Goal: Task Accomplishment & Management: Complete application form

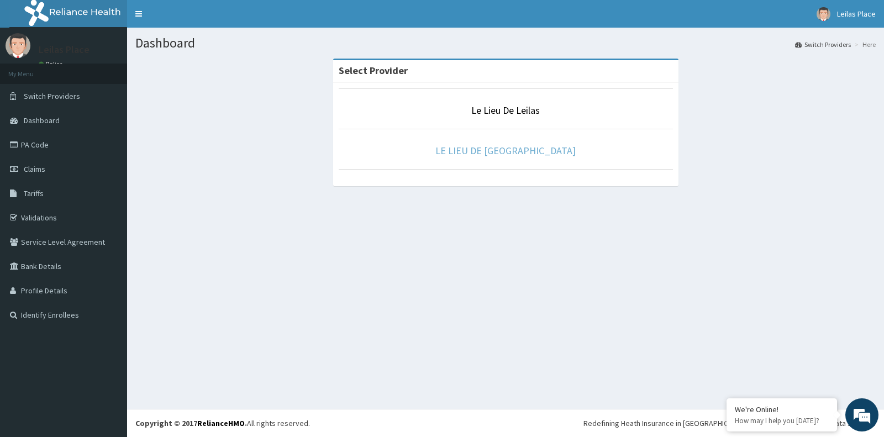
click at [502, 149] on link "LE LIEU DE LEILAS GYM" at bounding box center [506, 150] width 140 height 13
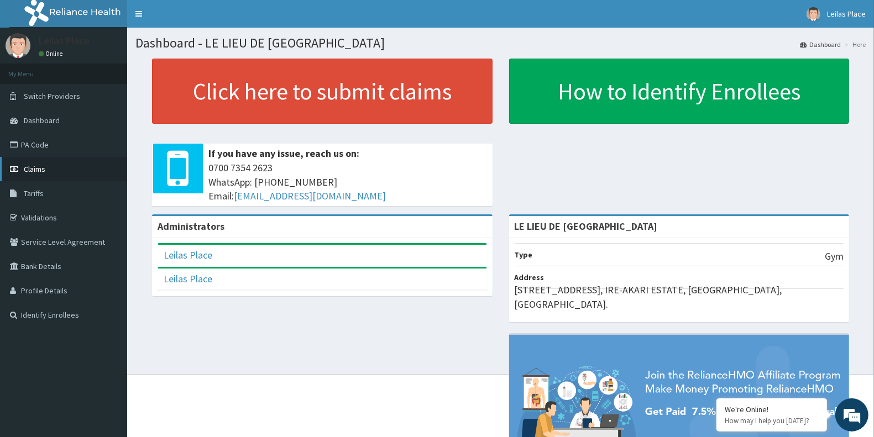
click at [37, 171] on span "Claims" at bounding box center [35, 169] width 22 height 10
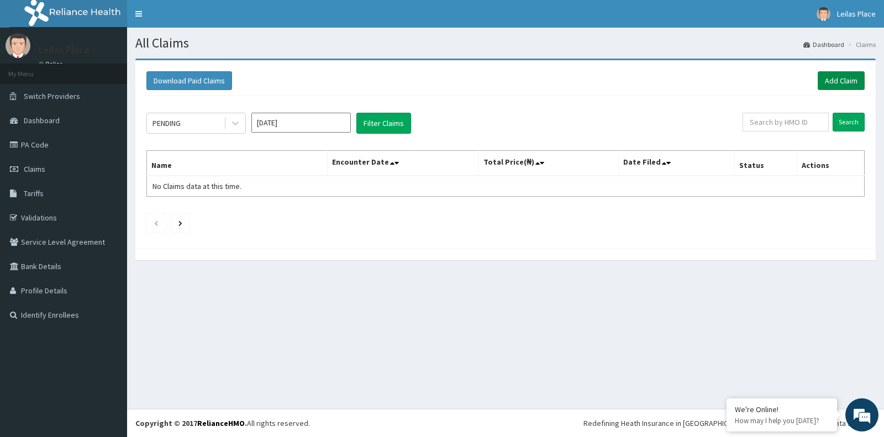
click at [834, 85] on link "Add Claim" at bounding box center [841, 80] width 47 height 19
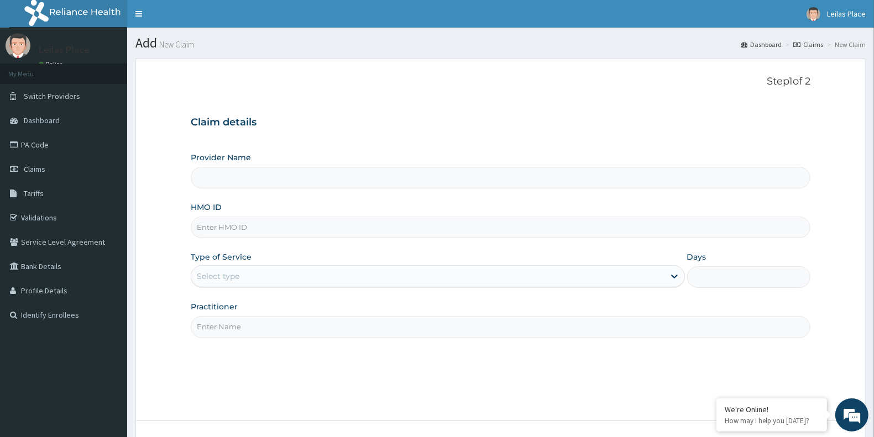
type input "LE LIEU DE [GEOGRAPHIC_DATA]"
type input "1"
click at [394, 225] on input "HMO ID" at bounding box center [501, 228] width 620 height 22
paste input "MIG/10006/A"
type input "MIG/10006/A"
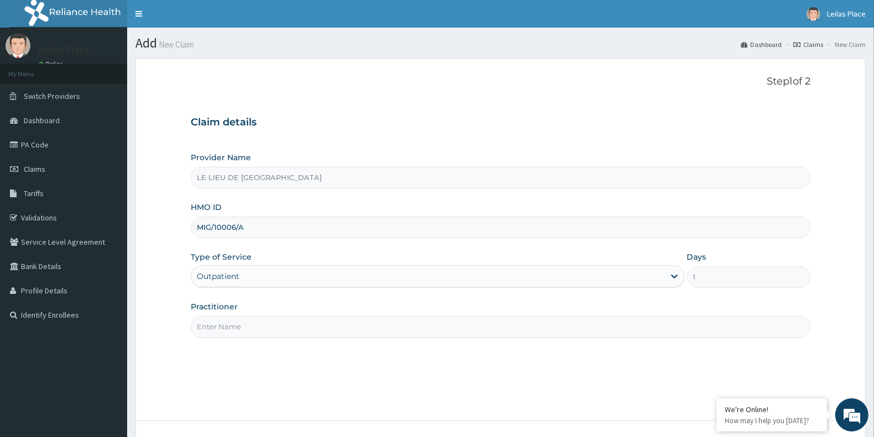
click at [336, 336] on input "Practitioner" at bounding box center [501, 327] width 620 height 22
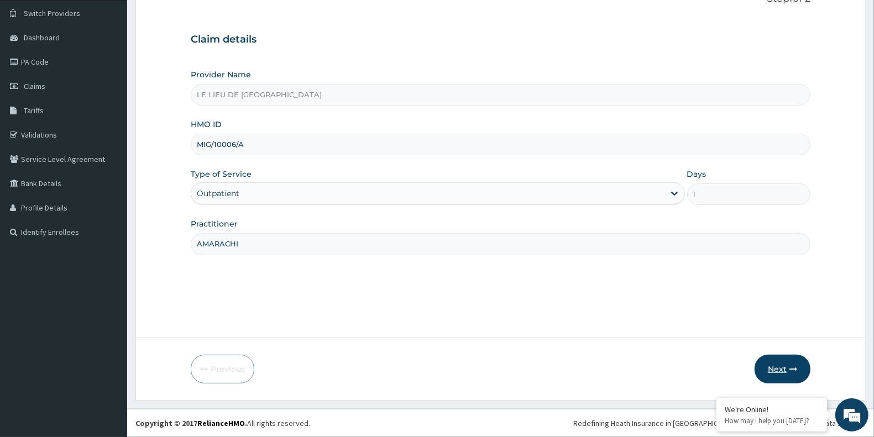
type input "AMARACHI"
click at [780, 365] on button "Next" at bounding box center [782, 369] width 56 height 29
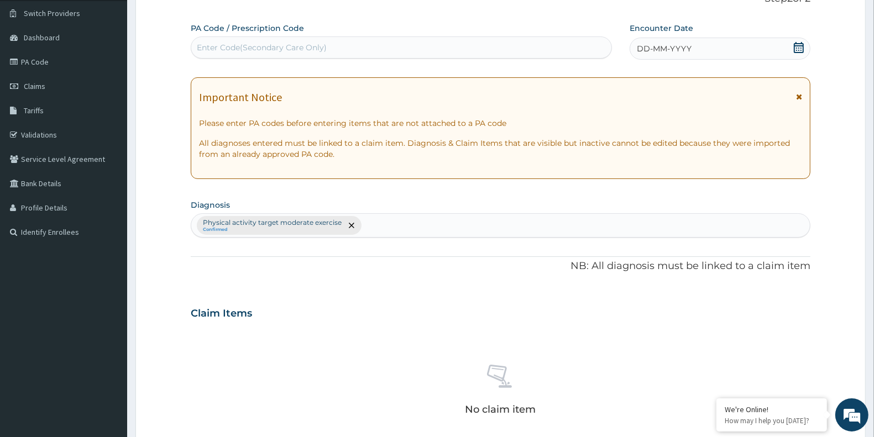
click at [797, 96] on icon at bounding box center [799, 97] width 6 height 8
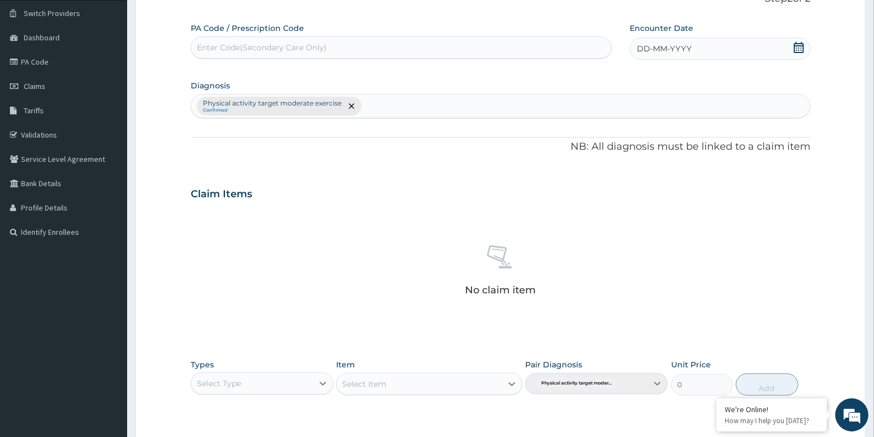
scroll to position [0, 0]
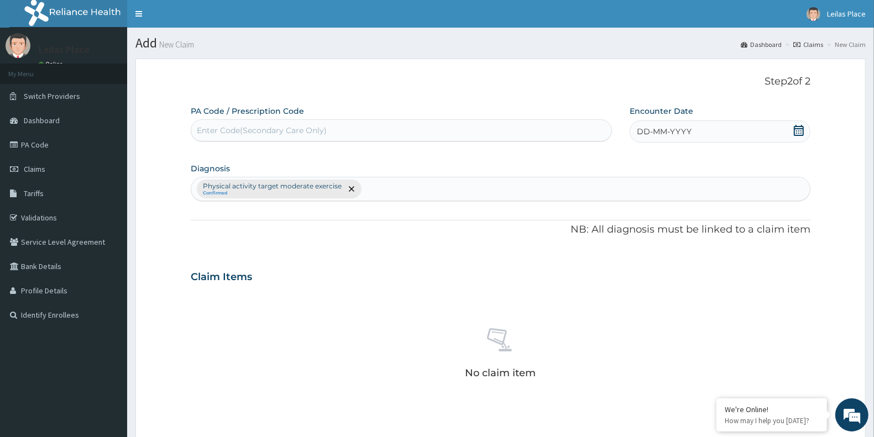
click at [366, 123] on div "Enter Code(Secondary Care Only)" at bounding box center [401, 131] width 420 height 18
paste input "PA/3E3DBO"
type input "PA/3E3DBO"
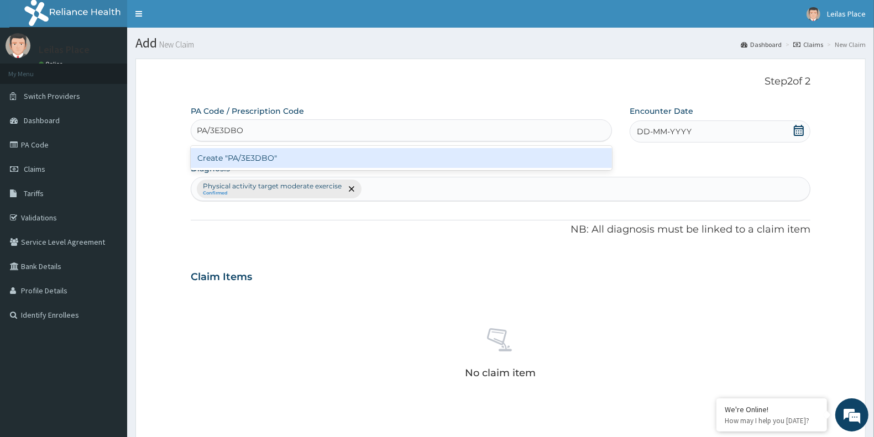
click at [462, 163] on div "Create "PA/3E3DBO"" at bounding box center [401, 158] width 421 height 20
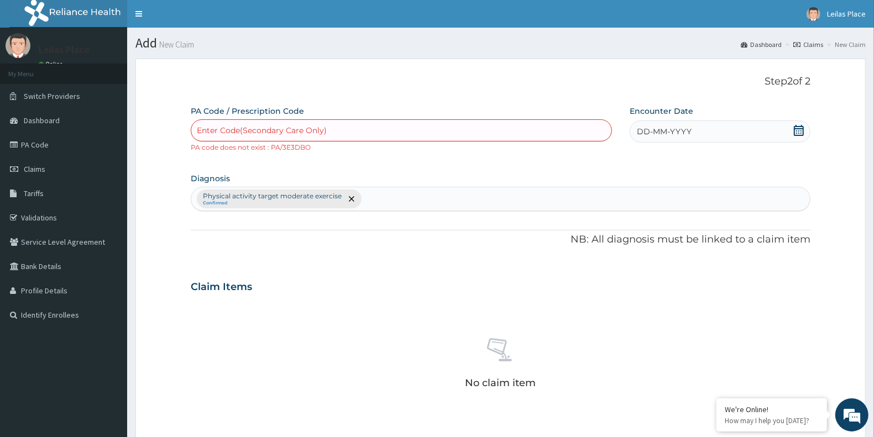
paste input "PA/3E3DBO"
type input "PA/3E3DBO"
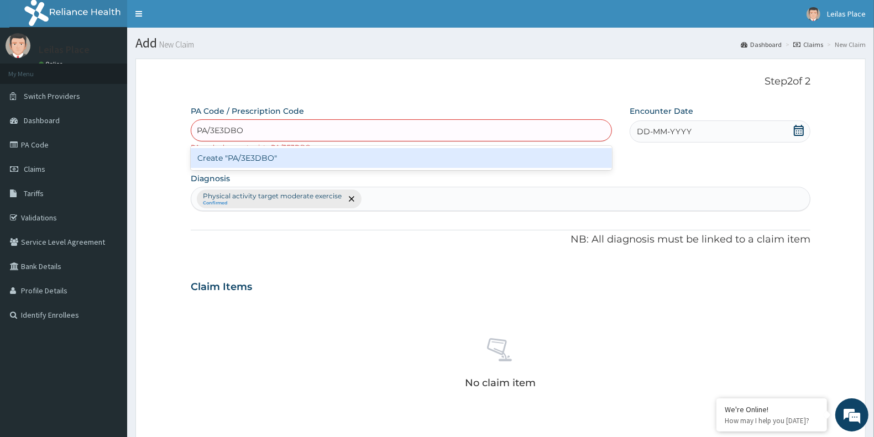
click at [335, 159] on div "Create "PA/3E3DBO"" at bounding box center [401, 158] width 421 height 20
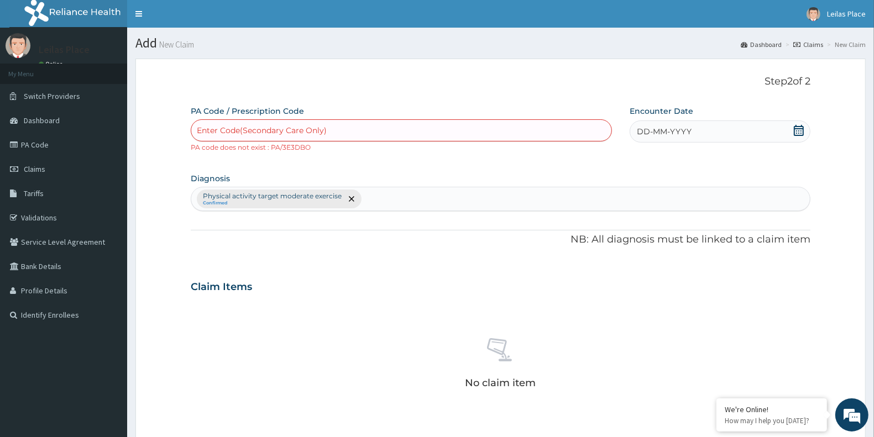
paste input "PA/3E3DB0"
type input "PA/3E3DB0"
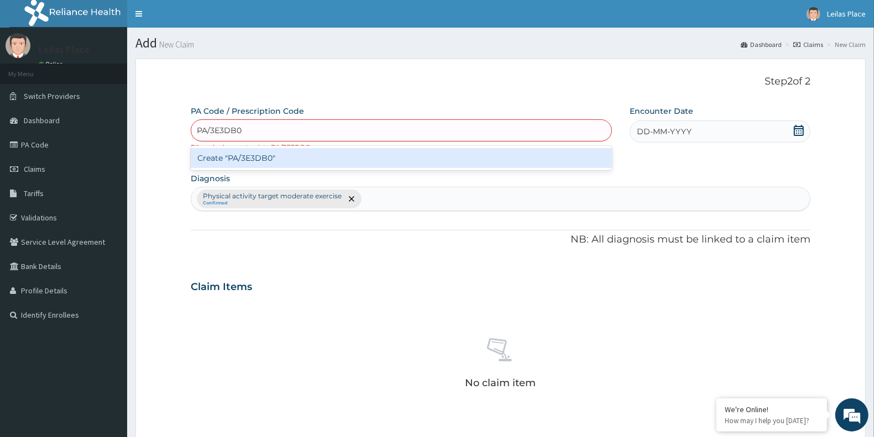
click at [371, 165] on div "Create "PA/3E3DB0"" at bounding box center [401, 158] width 421 height 20
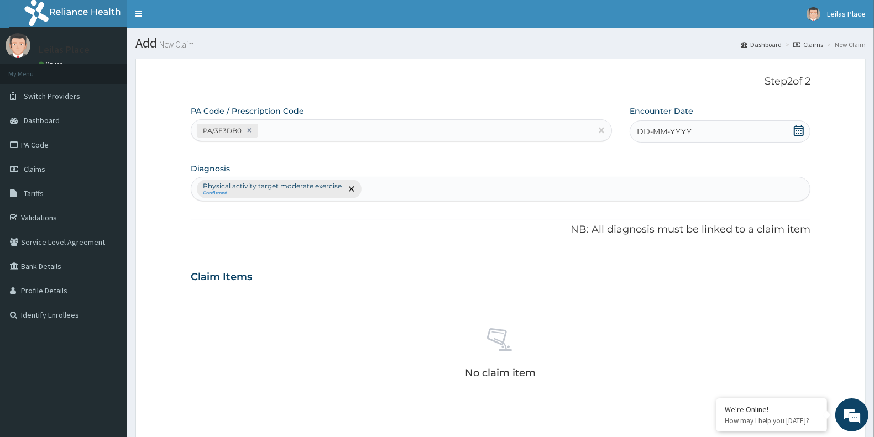
click at [798, 133] on icon at bounding box center [798, 130] width 11 height 11
click at [654, 236] on div "12" at bounding box center [655, 237] width 17 height 17
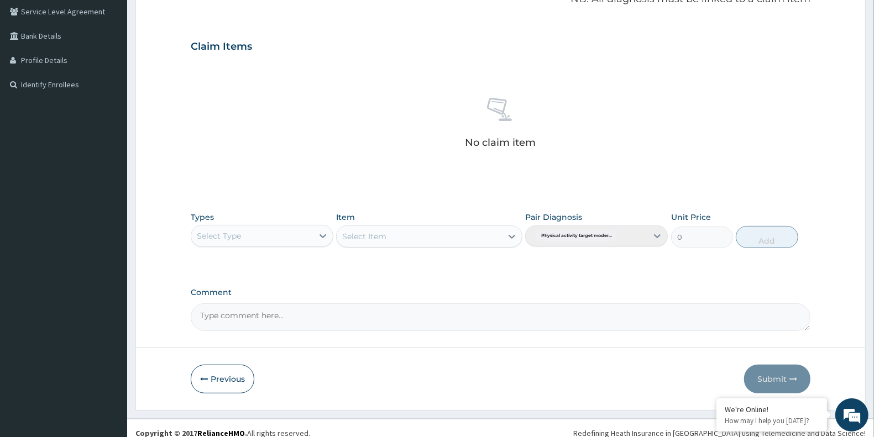
scroll to position [231, 0]
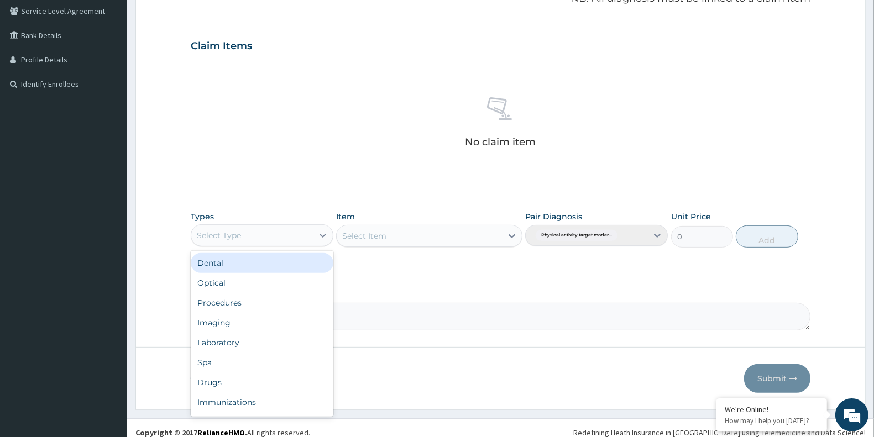
click at [273, 230] on div "Select Type" at bounding box center [252, 236] width 122 height 18
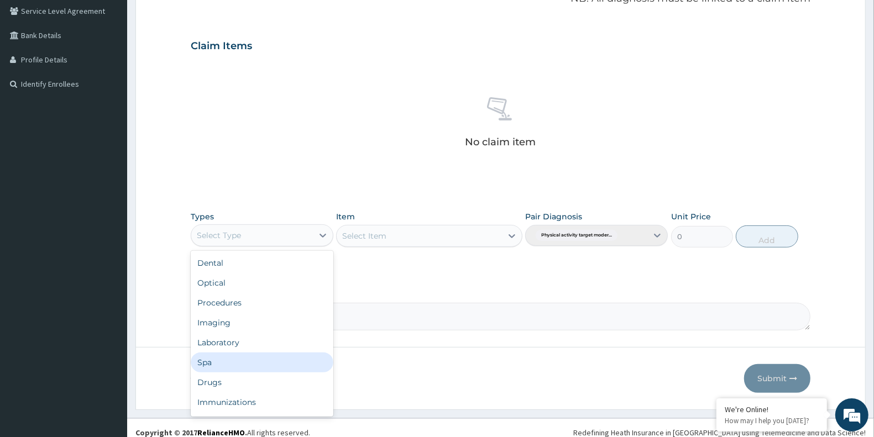
scroll to position [37, 0]
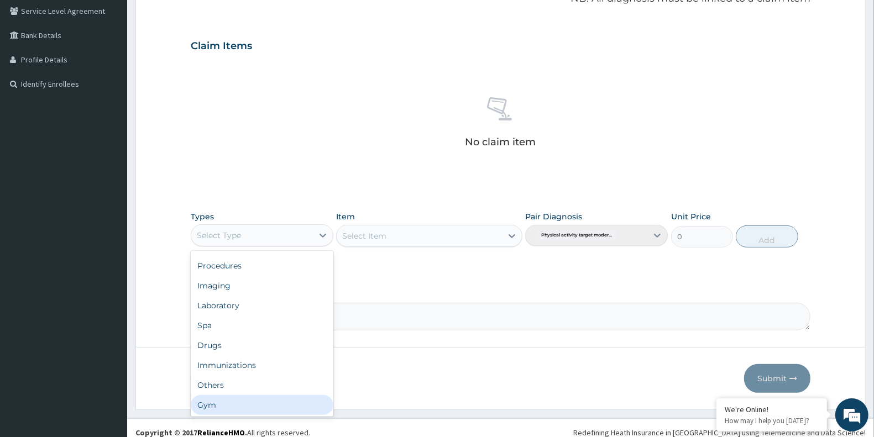
click at [250, 401] on div "Gym" at bounding box center [262, 405] width 143 height 20
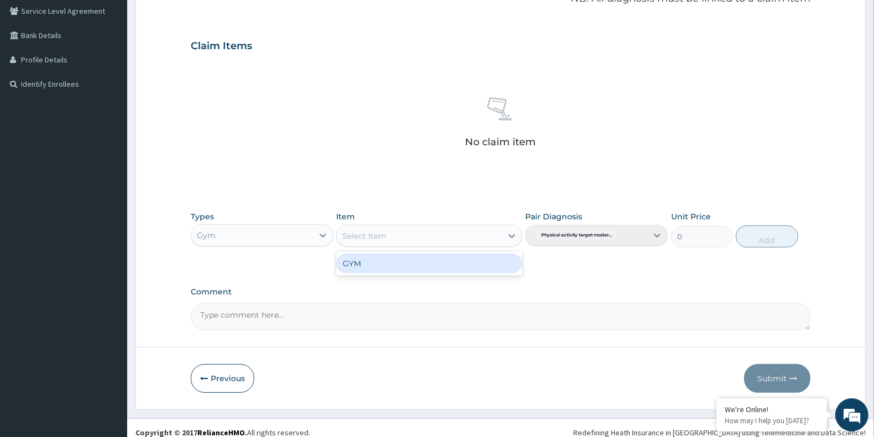
click at [433, 236] on div "Select Item" at bounding box center [419, 236] width 165 height 18
click at [438, 267] on div "GYM" at bounding box center [429, 264] width 186 height 20
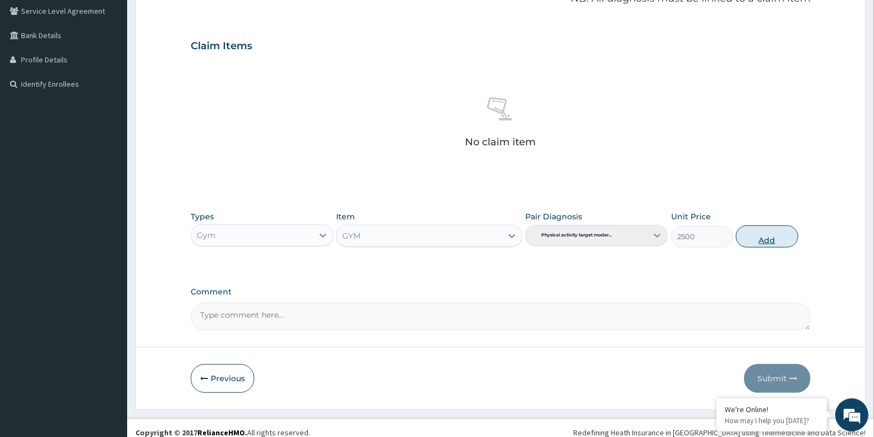
click at [766, 238] on button "Add" at bounding box center [767, 237] width 62 height 22
type input "0"
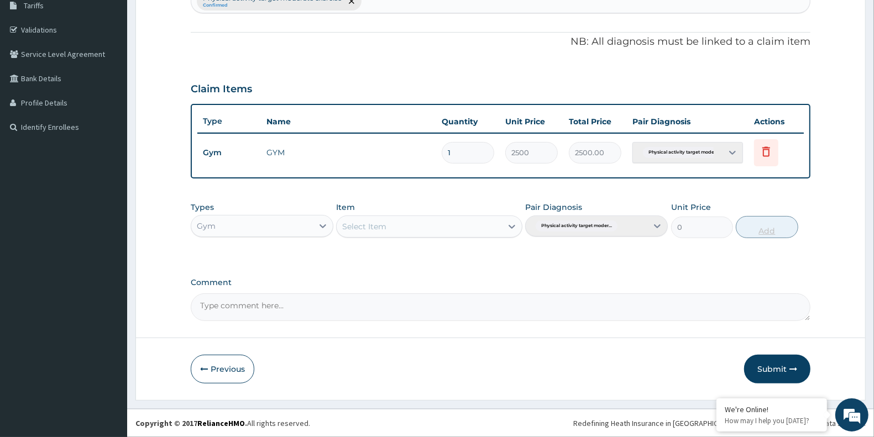
scroll to position [187, 0]
click at [322, 310] on textarea "Comment" at bounding box center [501, 309] width 620 height 28
type textarea "SATISFACTORY"
click at [775, 366] on button "Submit" at bounding box center [777, 370] width 66 height 29
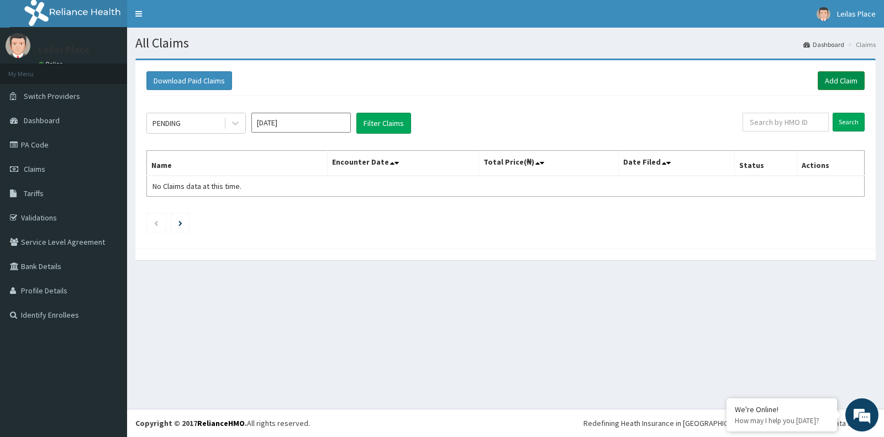
click at [839, 82] on link "Add Claim" at bounding box center [841, 80] width 47 height 19
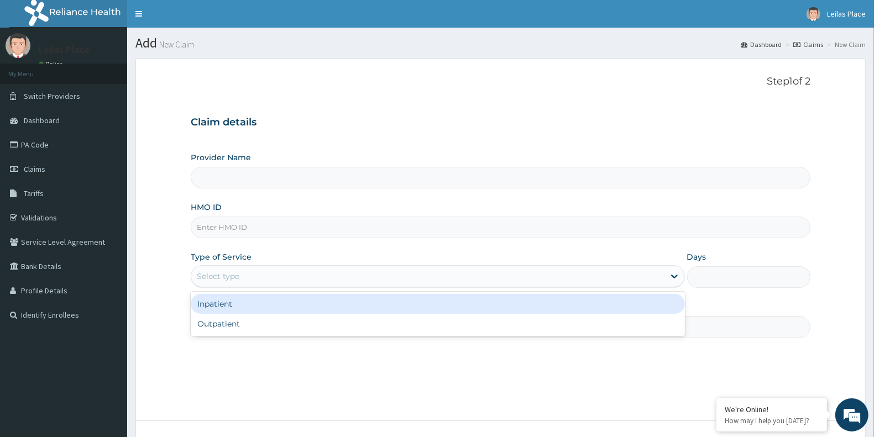
click at [295, 275] on div "Select type" at bounding box center [427, 277] width 473 height 18
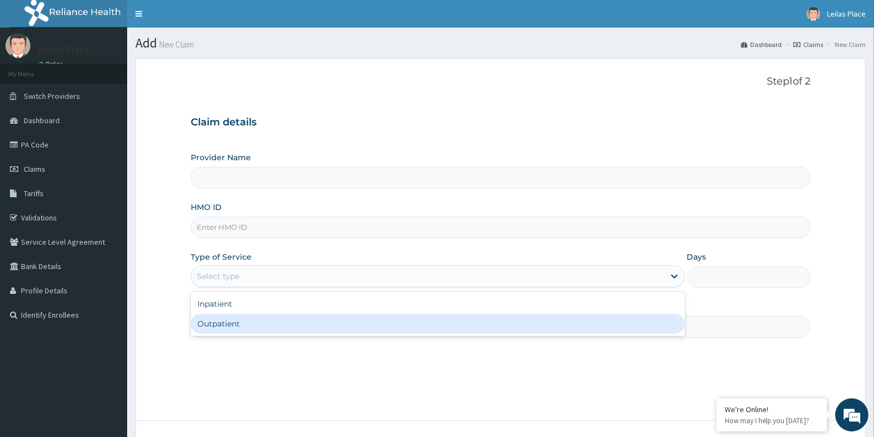
type input "LE LIEU DE LEILAS GYM"
type input "1"
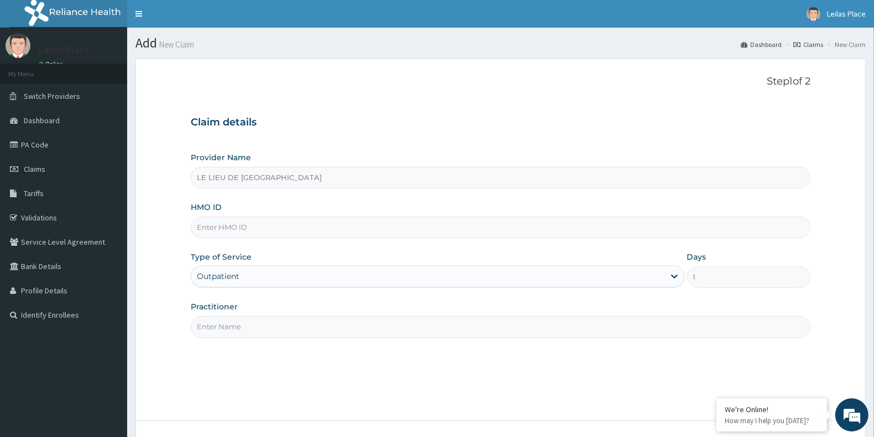
click at [291, 324] on input "Practitioner" at bounding box center [501, 327] width 620 height 22
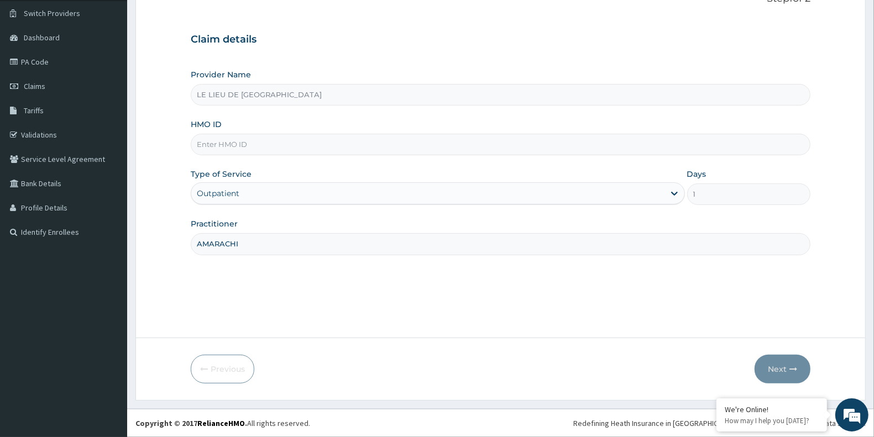
type input "AMARACHI"
click at [313, 137] on input "HMO ID" at bounding box center [501, 145] width 620 height 22
paste input "1095546"
click at [778, 369] on button "Next" at bounding box center [782, 369] width 56 height 29
type input "1"
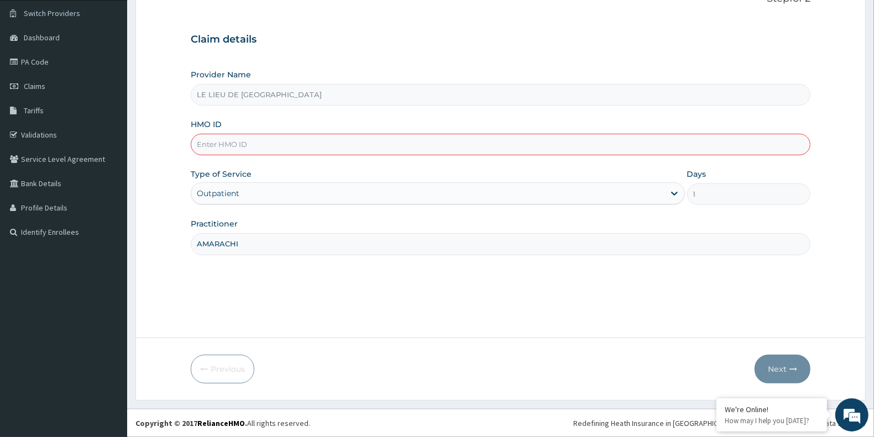
paste input "NEL/10053/A"
type input "NEL/10053/A"
click at [779, 368] on button "Next" at bounding box center [782, 369] width 56 height 29
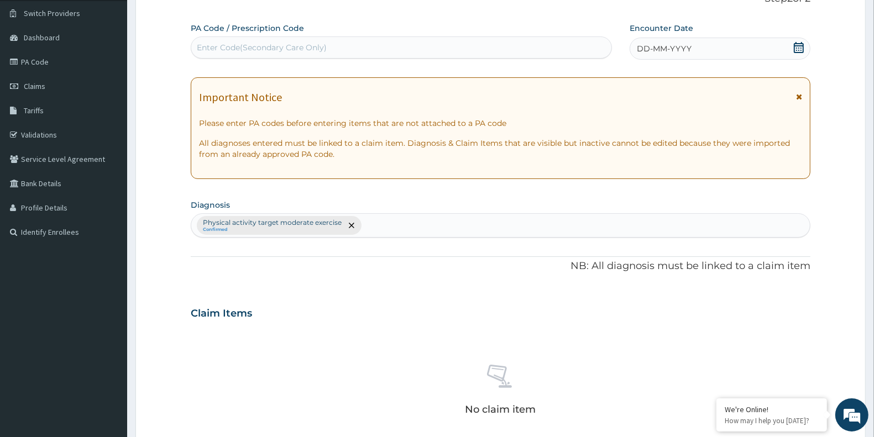
click at [799, 95] on icon at bounding box center [799, 97] width 6 height 8
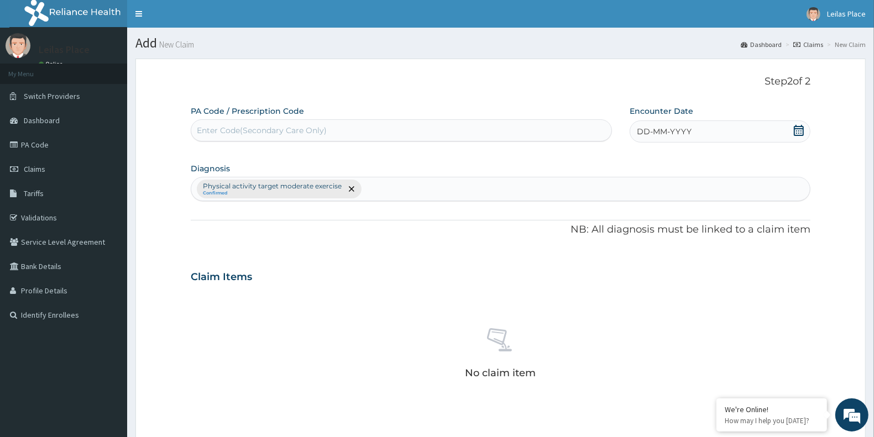
click at [410, 132] on div "Enter Code(Secondary Care Only)" at bounding box center [401, 131] width 420 height 18
paste input "PA/11A966"
type input "PA/11A966"
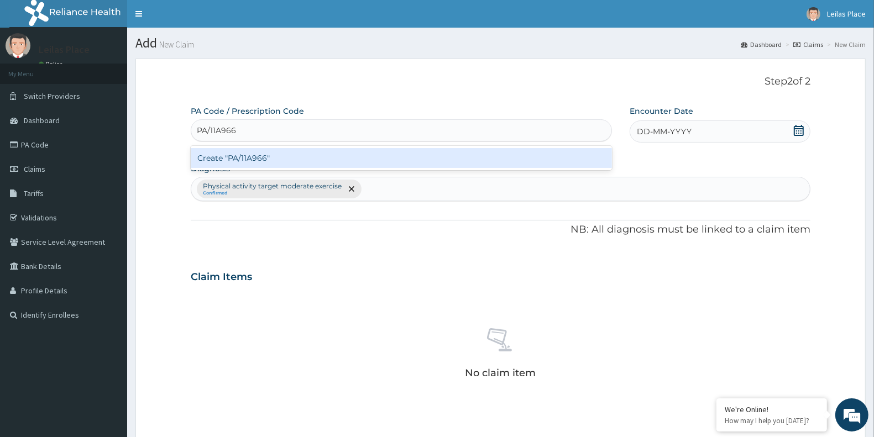
click at [412, 162] on div "Create "PA/11A966"" at bounding box center [401, 158] width 421 height 20
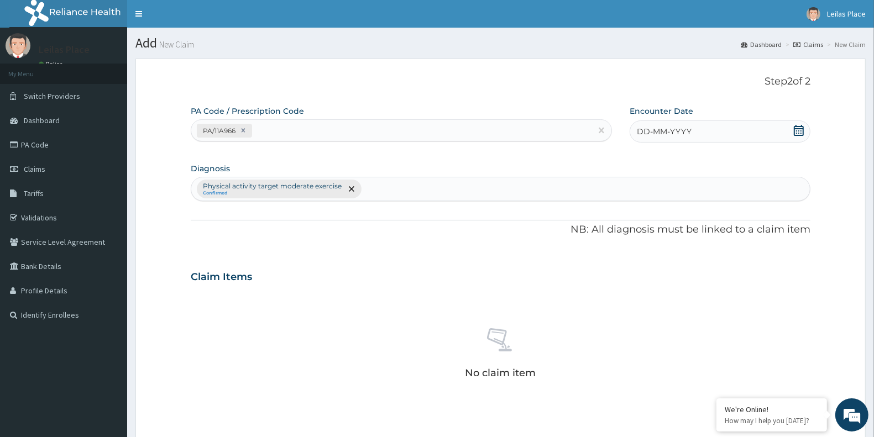
click at [799, 133] on icon at bounding box center [799, 130] width 10 height 11
click at [698, 235] on div "14" at bounding box center [692, 237] width 17 height 17
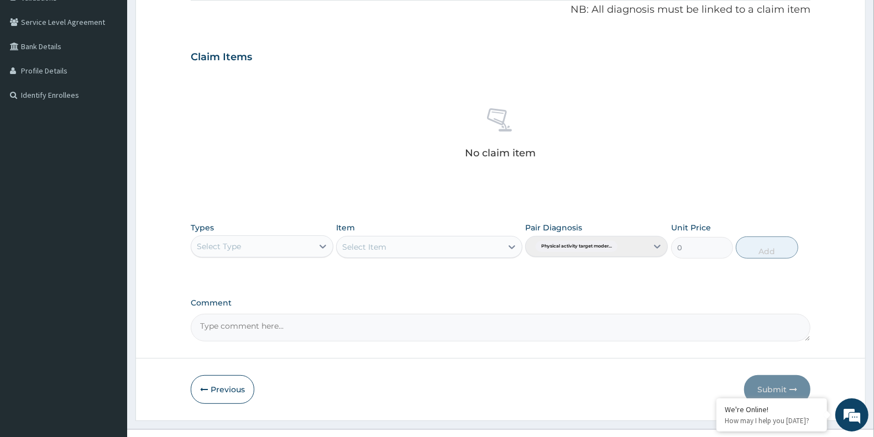
scroll to position [221, 0]
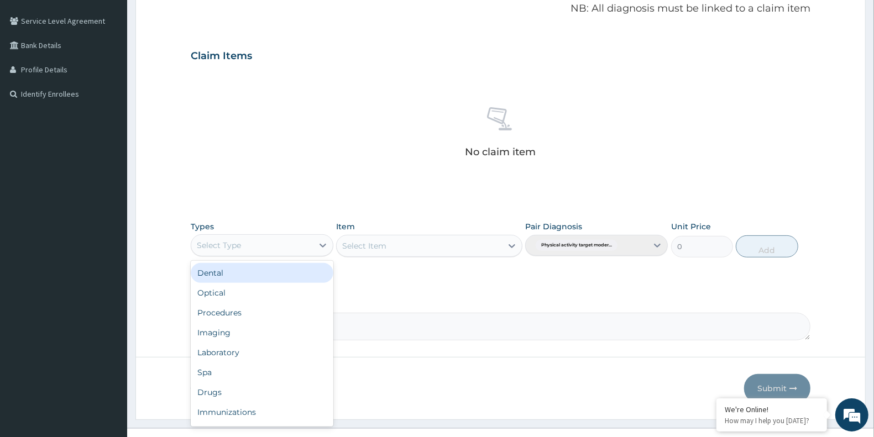
click at [274, 245] on div "Select Type" at bounding box center [252, 246] width 122 height 18
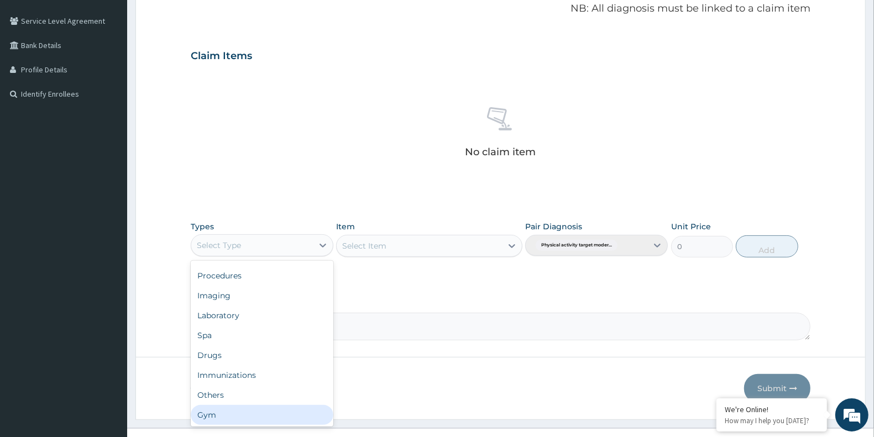
click at [247, 413] on div "Gym" at bounding box center [262, 415] width 143 height 20
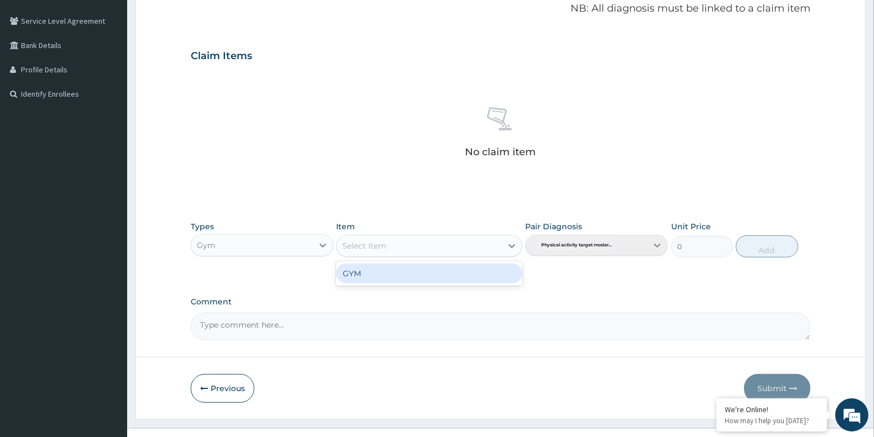
click at [432, 243] on div "Select Item" at bounding box center [419, 246] width 165 height 18
click at [437, 275] on div "GYM" at bounding box center [429, 274] width 186 height 20
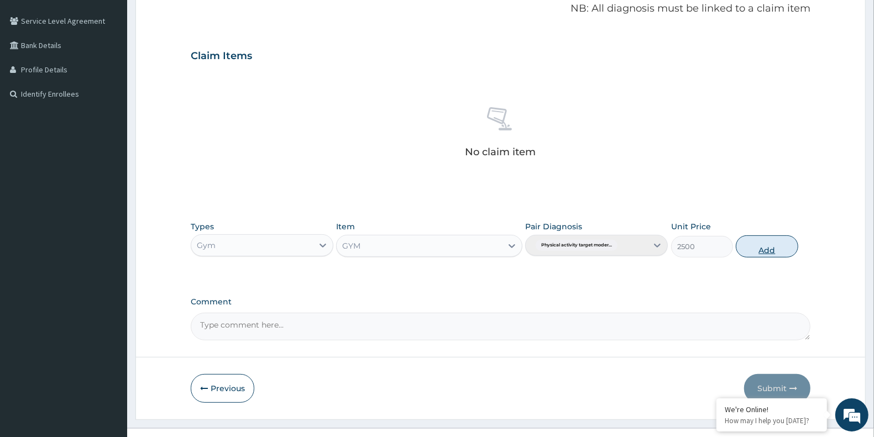
click at [768, 249] on button "Add" at bounding box center [767, 246] width 62 height 22
type input "0"
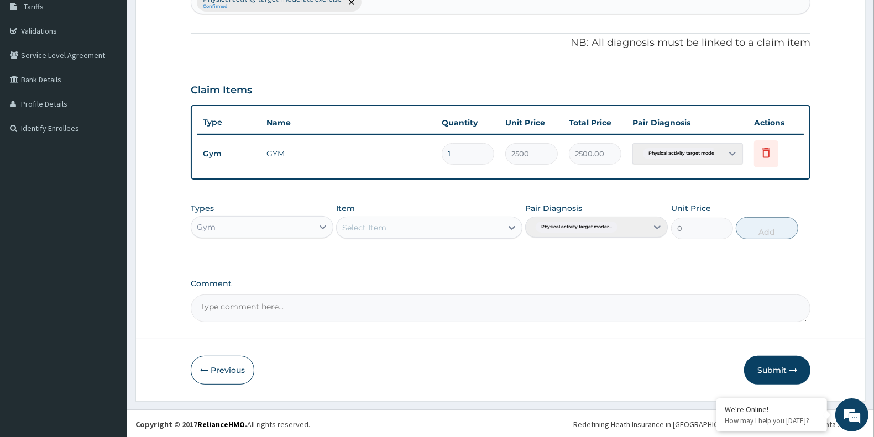
click at [439, 316] on textarea "Comment" at bounding box center [501, 309] width 620 height 28
type textarea "SATISFACTORY"
click at [772, 366] on button "Submit" at bounding box center [777, 370] width 66 height 29
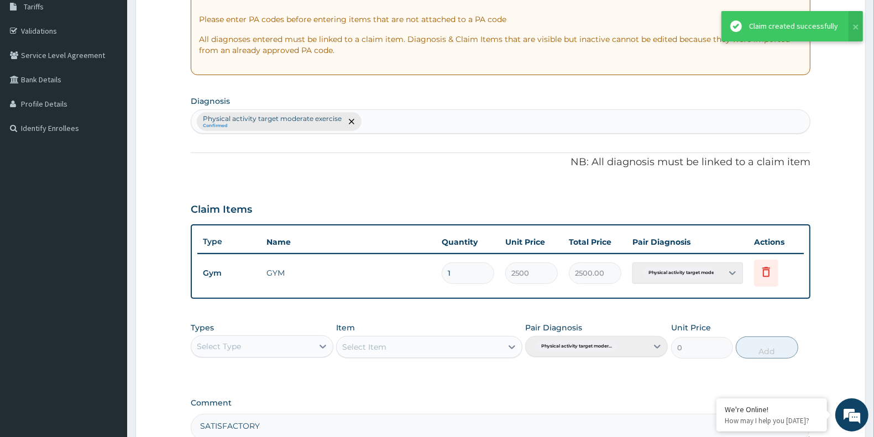
scroll to position [0, 0]
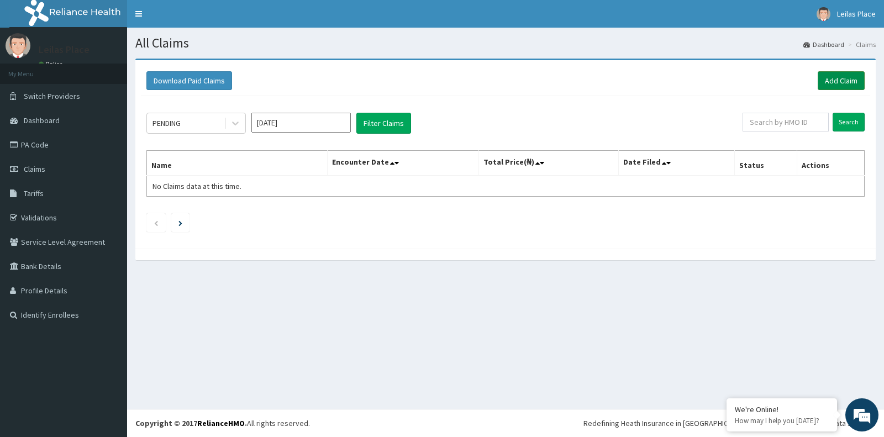
click at [842, 81] on link "Add Claim" at bounding box center [841, 80] width 47 height 19
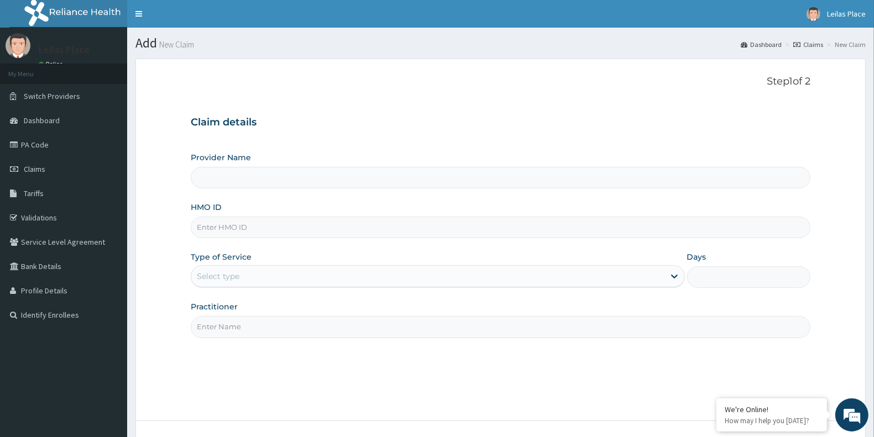
click at [512, 222] on input "HMO ID" at bounding box center [501, 228] width 620 height 22
paste input "NEL/10053/B"
type input "NEL/10053/B"
type input "LE LIEU DE LEILAS GYM"
type input "1"
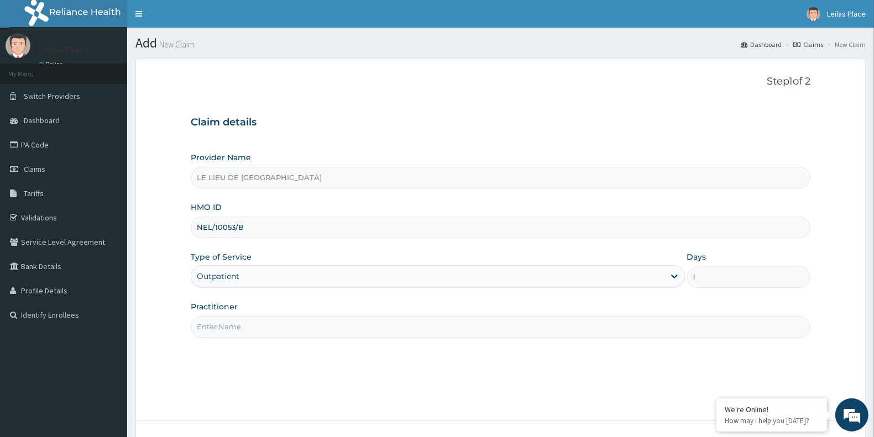
type input "NEL/10053/B"
click at [389, 326] on input "Practitioner" at bounding box center [501, 327] width 620 height 22
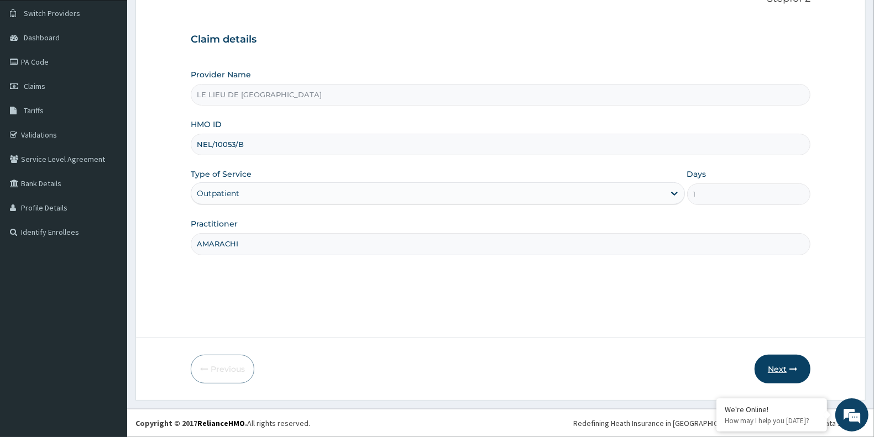
type input "AMARACHI"
click at [777, 370] on button "Next" at bounding box center [782, 369] width 56 height 29
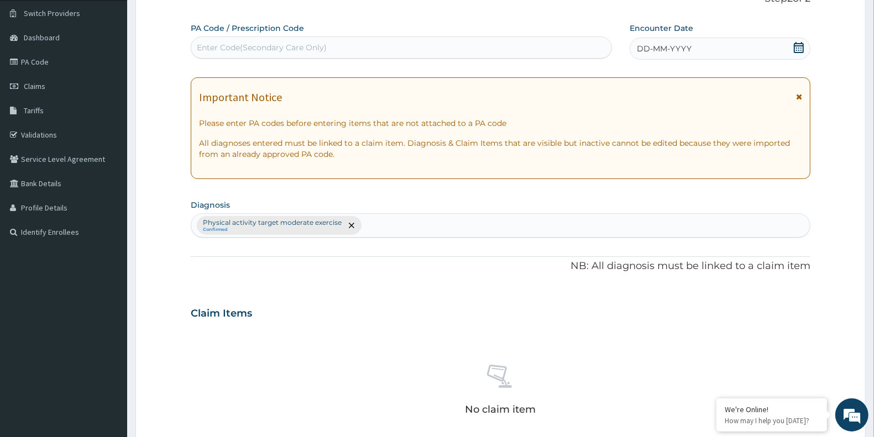
scroll to position [0, 0]
click at [798, 96] on icon at bounding box center [799, 97] width 6 height 8
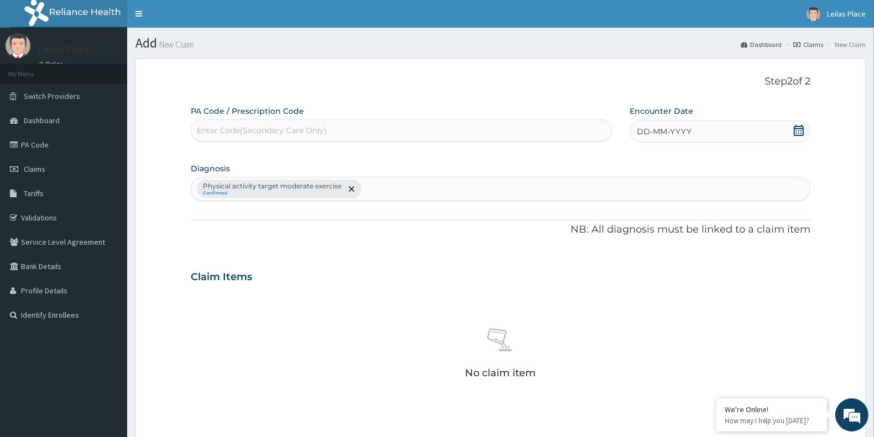
click at [416, 131] on div "Enter Code(Secondary Care Only)" at bounding box center [401, 131] width 420 height 18
paste input "PA/88E7B0"
type input "PA/88E7B0"
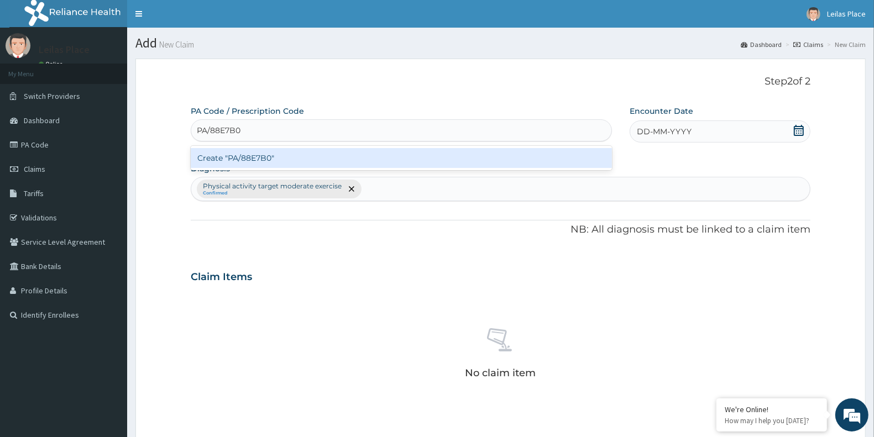
click at [476, 155] on div "Create "PA/88E7B0"" at bounding box center [401, 158] width 421 height 20
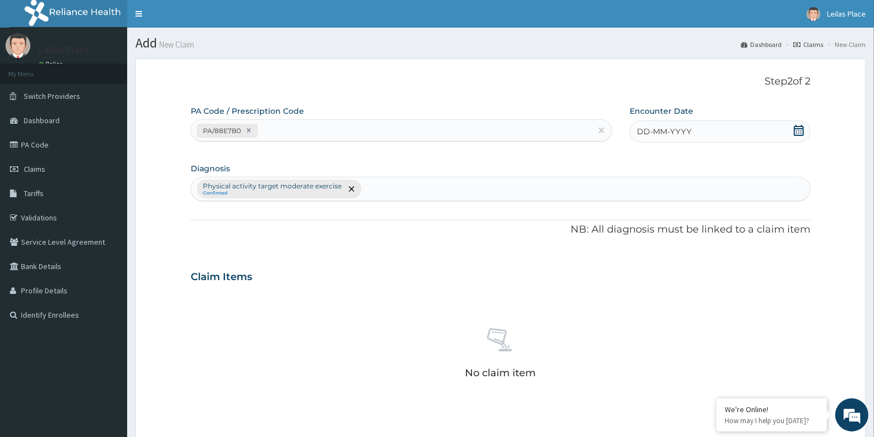
click at [803, 132] on icon at bounding box center [799, 130] width 10 height 11
click at [692, 232] on div "14" at bounding box center [692, 237] width 17 height 17
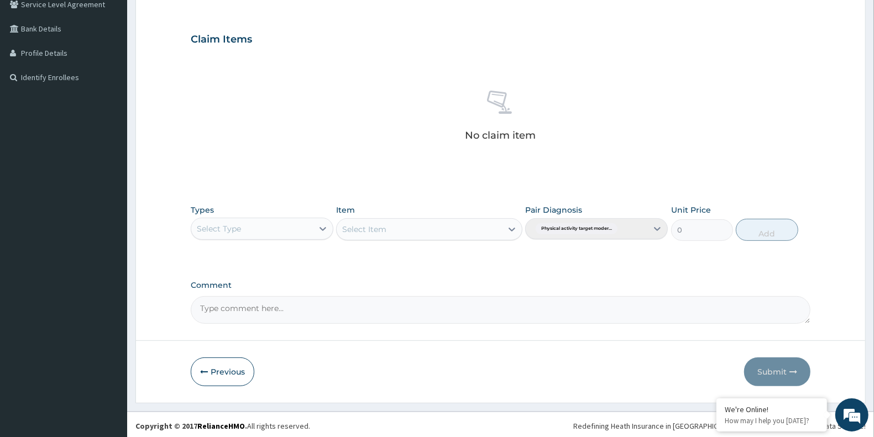
scroll to position [238, 0]
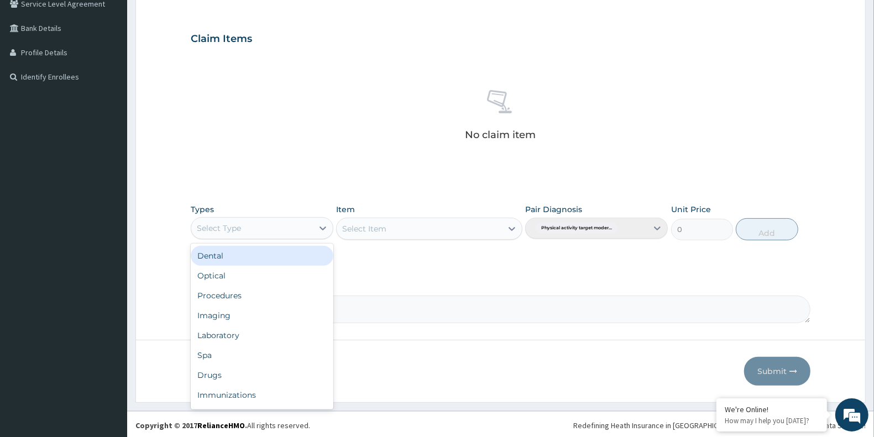
click at [228, 227] on div "Select Type" at bounding box center [219, 228] width 44 height 11
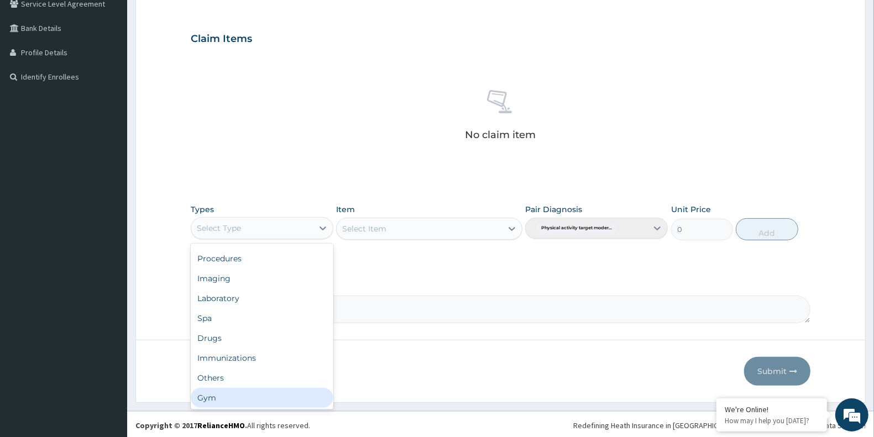
click at [259, 398] on div "Gym" at bounding box center [262, 398] width 143 height 20
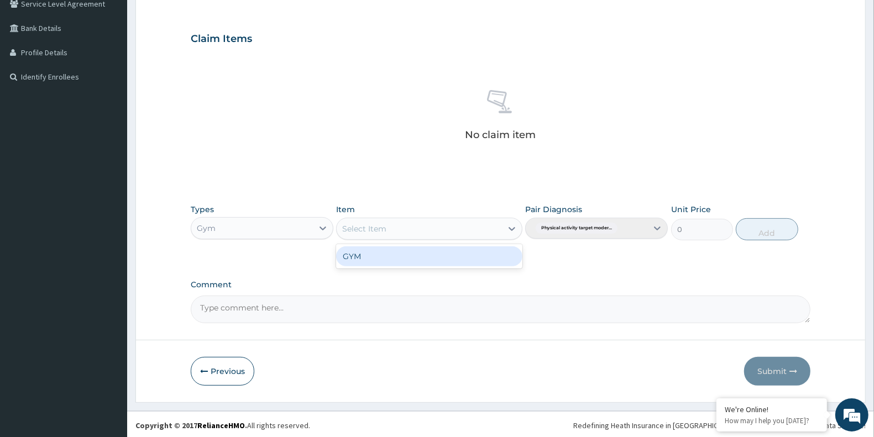
click at [462, 218] on div "Select Item" at bounding box center [429, 229] width 186 height 22
click at [459, 260] on div "GYM" at bounding box center [429, 257] width 186 height 20
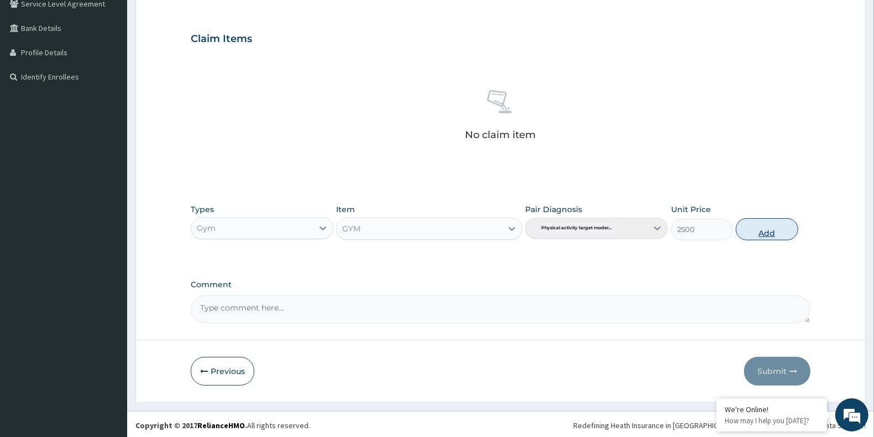
click at [766, 235] on button "Add" at bounding box center [767, 229] width 62 height 22
type input "0"
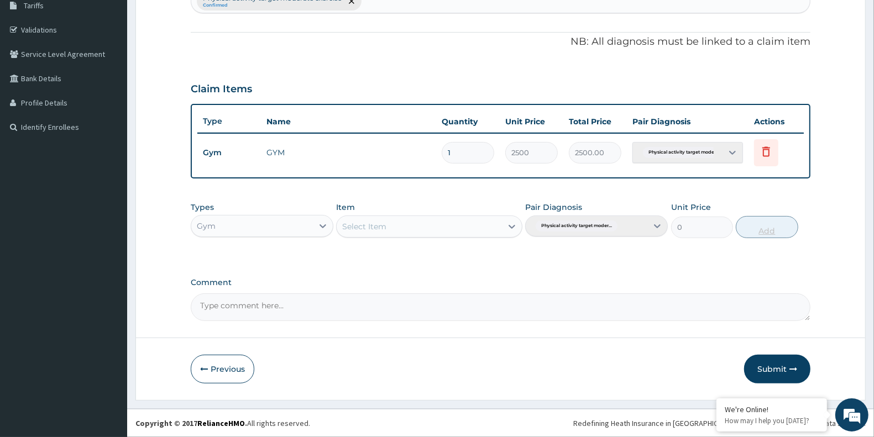
scroll to position [187, 0]
click at [425, 311] on textarea "Comment" at bounding box center [501, 309] width 620 height 28
type textarea "AMARACHI"
click at [767, 365] on button "Submit" at bounding box center [777, 370] width 66 height 29
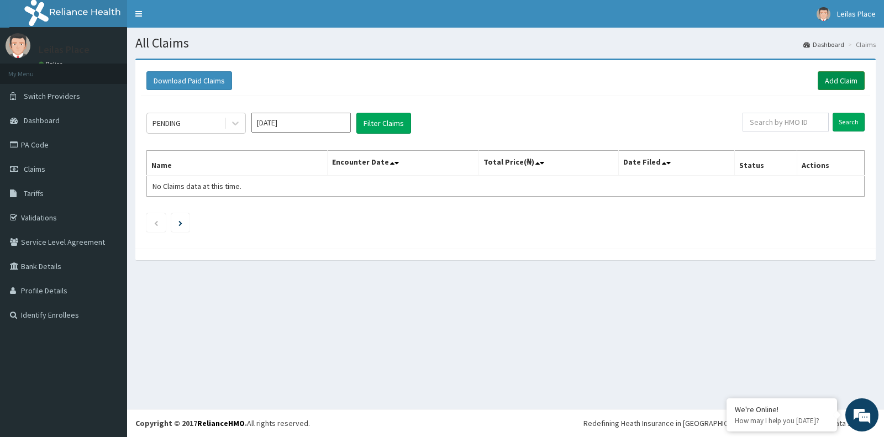
click at [840, 81] on link "Add Claim" at bounding box center [841, 80] width 47 height 19
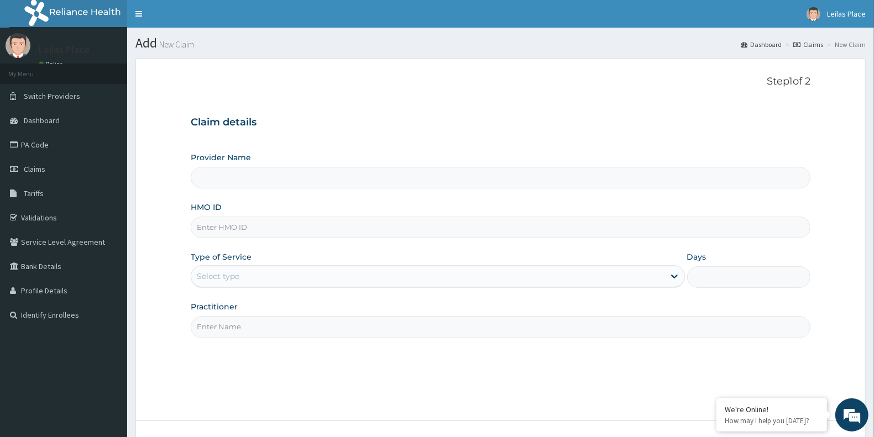
type input "LE LIEU DE [GEOGRAPHIC_DATA]"
type input "1"
click at [441, 233] on input "HMO ID" at bounding box center [501, 228] width 620 height 22
paste input "NEL/10053/B"
type input "NEL/10053/B"
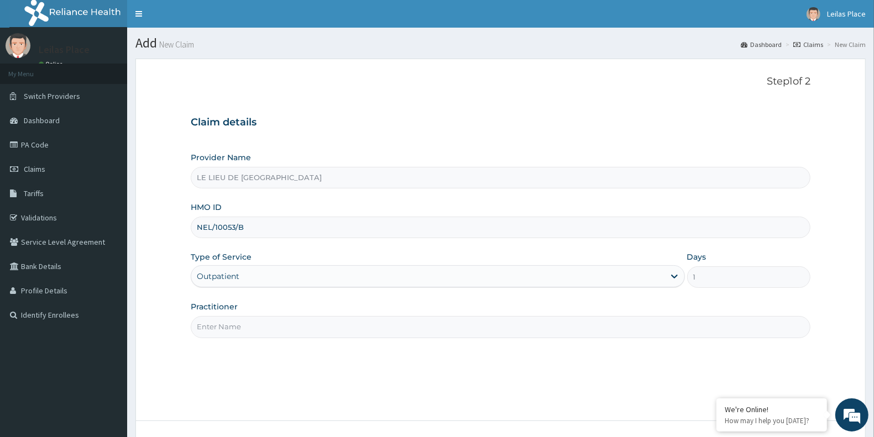
click at [368, 334] on input "Practitioner" at bounding box center [501, 327] width 620 height 22
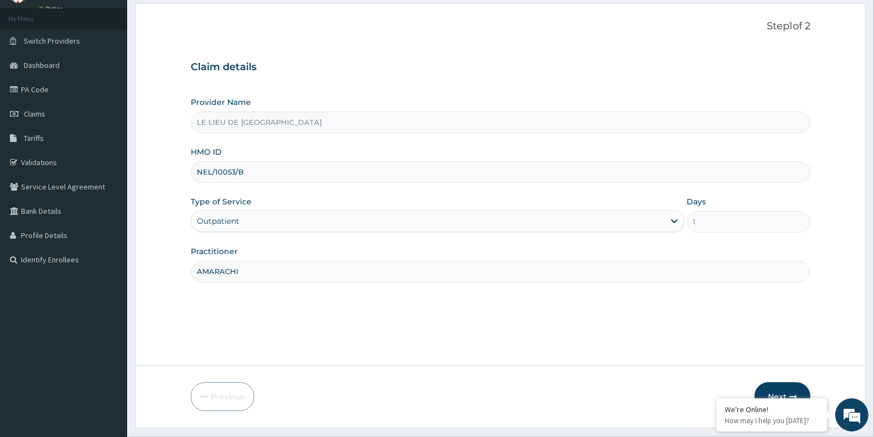
scroll to position [83, 0]
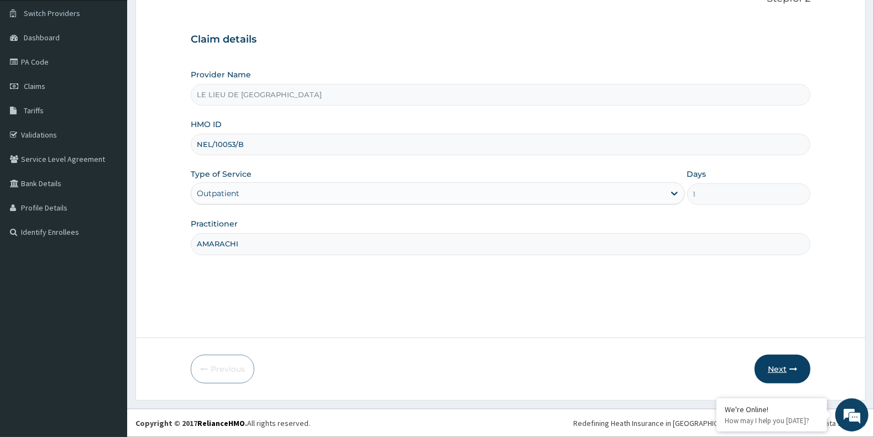
type input "AMARACHI"
click at [783, 365] on button "Next" at bounding box center [782, 369] width 56 height 29
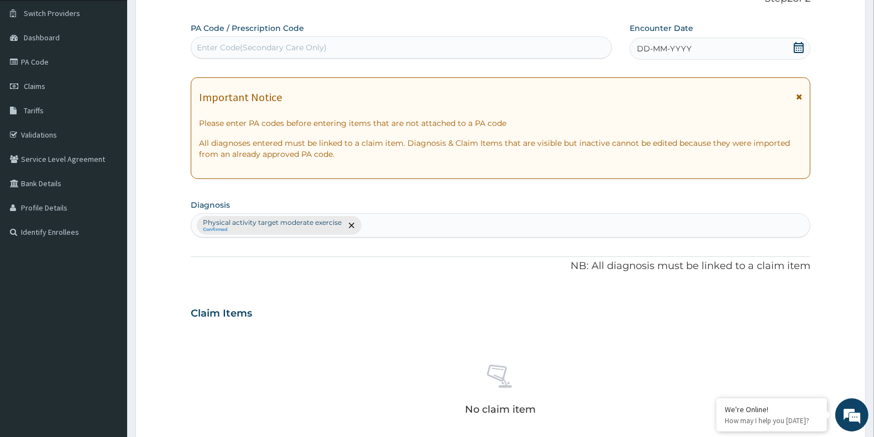
click at [800, 101] on icon at bounding box center [799, 97] width 6 height 8
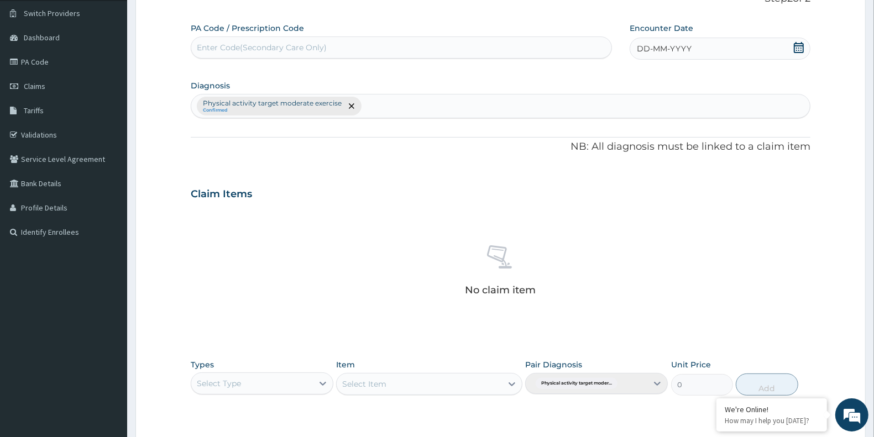
click at [439, 49] on div "Enter Code(Secondary Care Only)" at bounding box center [401, 48] width 420 height 18
paste input "PA/88E7B0"
type input "PA/88E7B0"
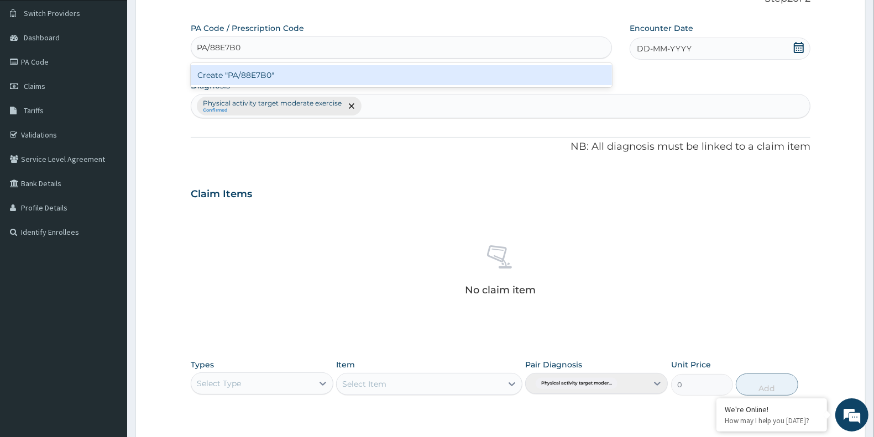
click at [447, 82] on div "Create "PA/88E7B0"" at bounding box center [401, 75] width 421 height 20
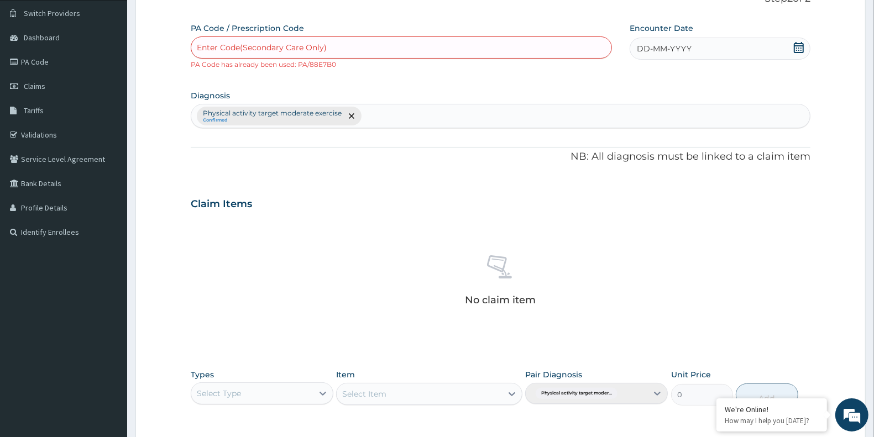
scroll to position [0, 0]
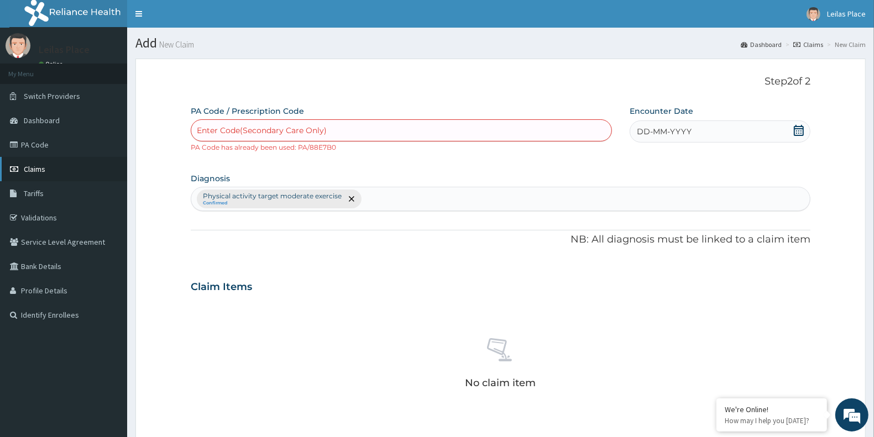
click at [39, 167] on span "Claims" at bounding box center [35, 169] width 22 height 10
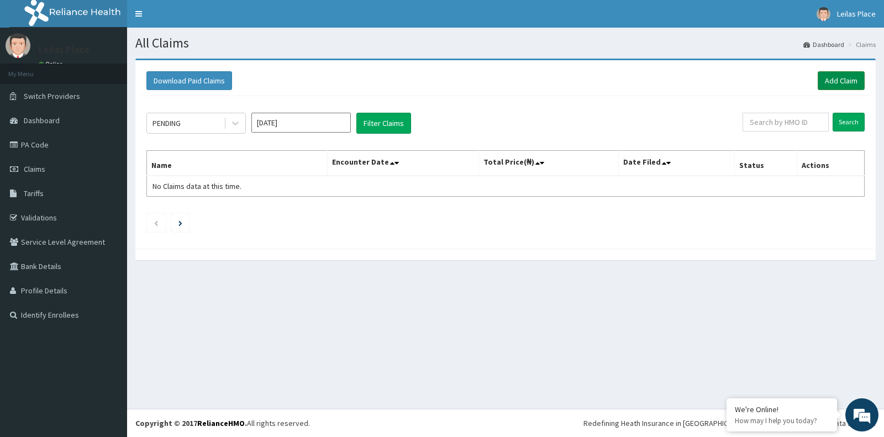
click at [836, 82] on link "Add Claim" at bounding box center [841, 80] width 47 height 19
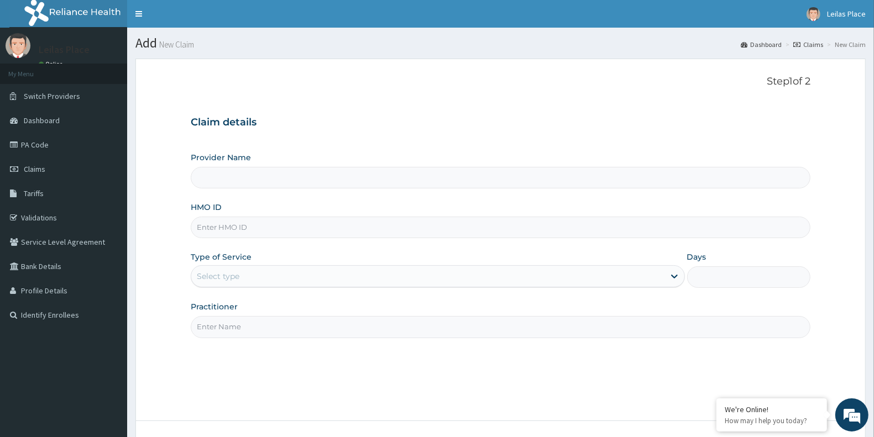
click at [365, 229] on input "HMO ID" at bounding box center [501, 228] width 620 height 22
paste input "PME/10005/B"
type input "PME/10005/B"
type input "LE LIEU DE LEILAS GYM"
type input "1"
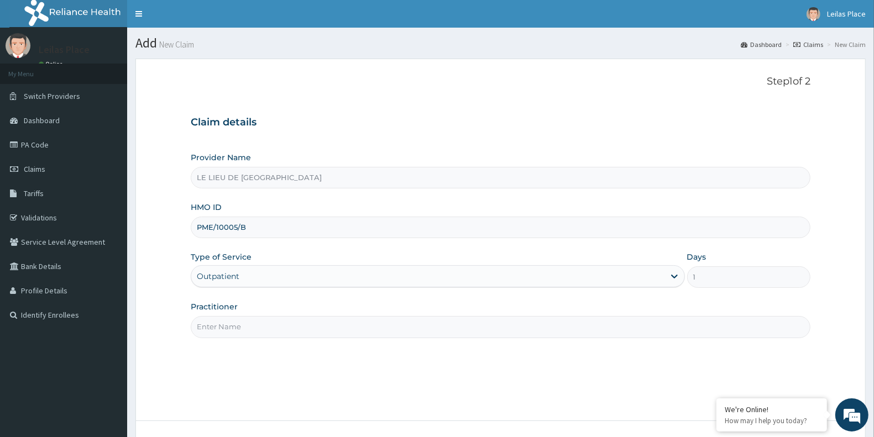
type input "PME/10005/B"
click at [365, 323] on input "Practitioner" at bounding box center [501, 327] width 620 height 22
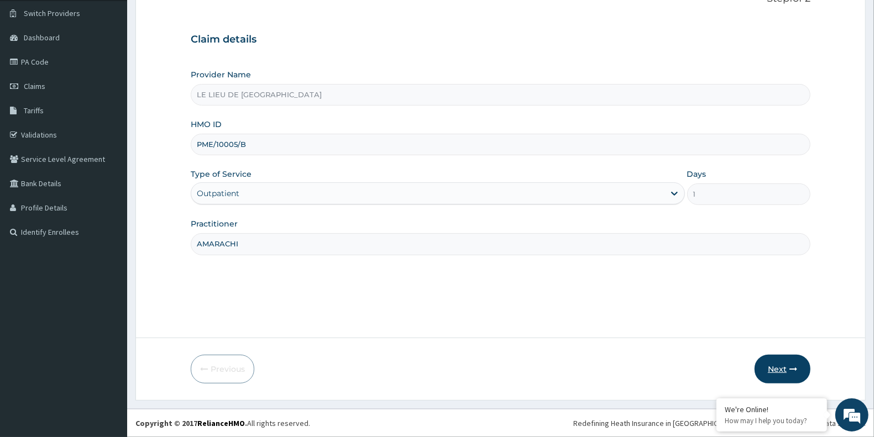
type input "AMARACHI"
click at [775, 366] on button "Next" at bounding box center [782, 369] width 56 height 29
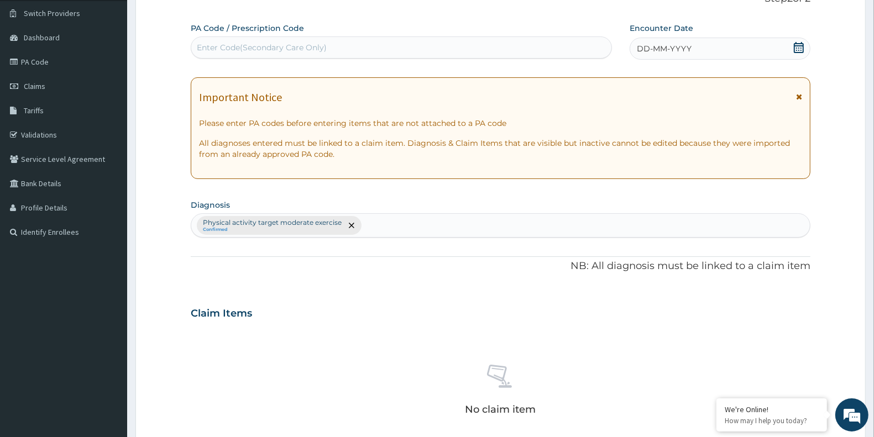
click at [799, 97] on icon at bounding box center [799, 97] width 6 height 8
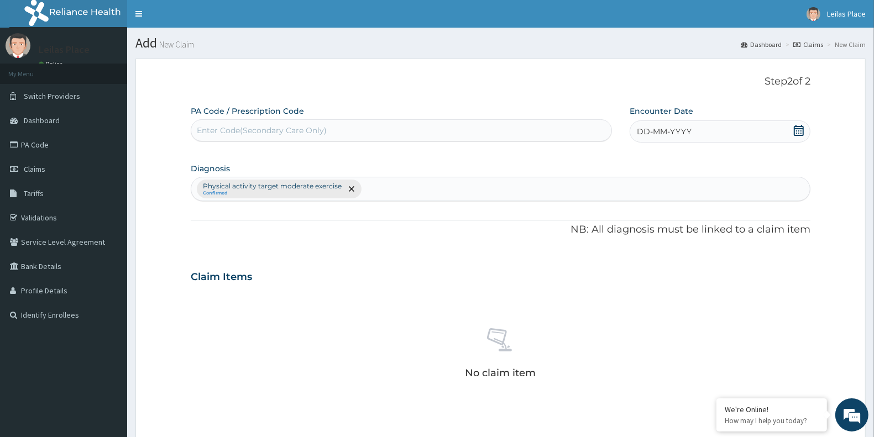
click at [396, 127] on div "Enter Code(Secondary Care Only)" at bounding box center [401, 131] width 420 height 18
paste input "PME/10005/B"
type input "PME/10005/B"
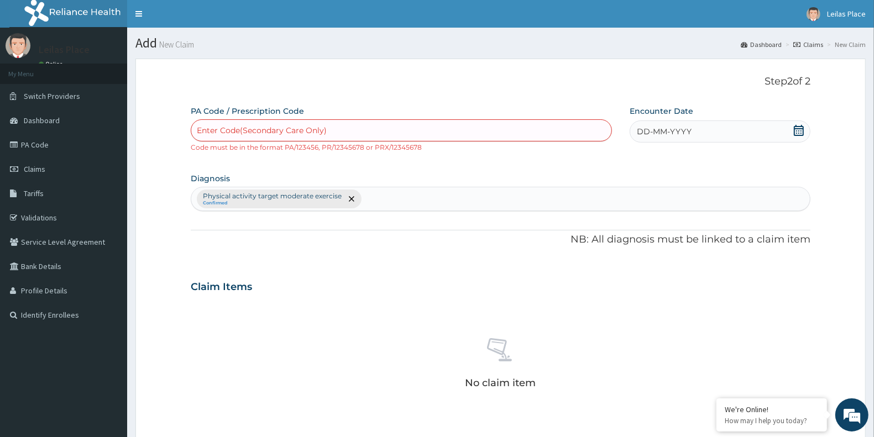
click at [799, 132] on icon at bounding box center [798, 130] width 11 height 11
click at [382, 130] on div "Enter Code(Secondary Care Only)" at bounding box center [401, 131] width 420 height 18
paste input "PA/34097F"
type input "PA/34097F"
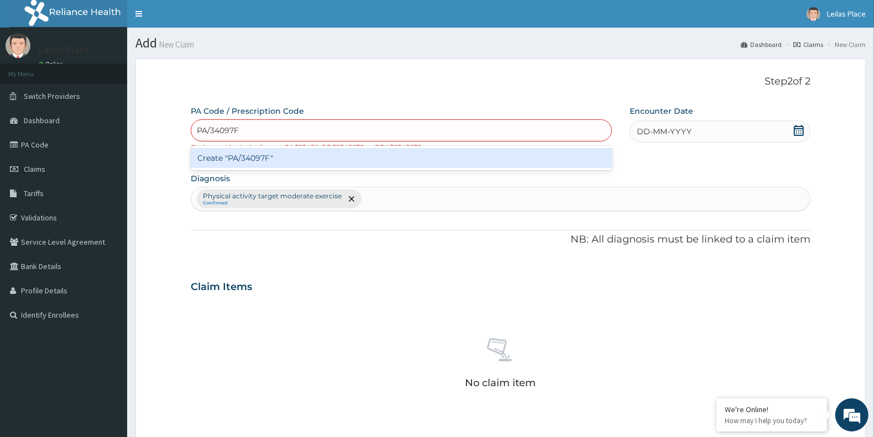
click at [358, 154] on div "Create "PA/34097F"" at bounding box center [401, 158] width 421 height 20
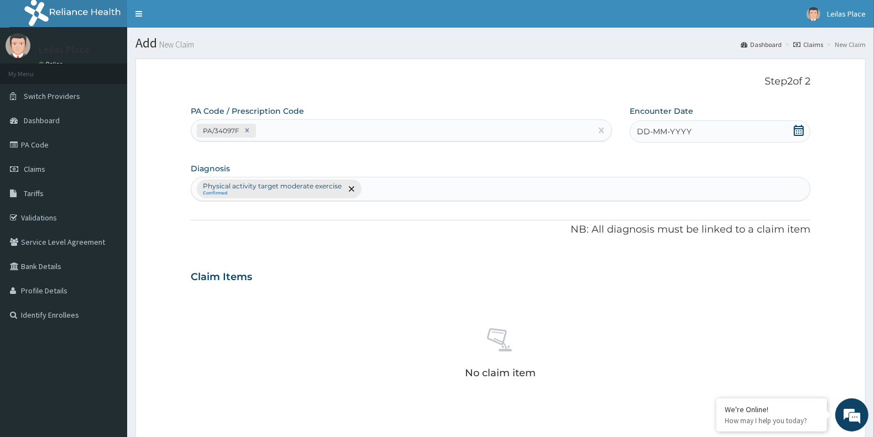
click at [799, 133] on icon at bounding box center [798, 130] width 11 height 11
click at [695, 235] on div "14" at bounding box center [692, 237] width 17 height 17
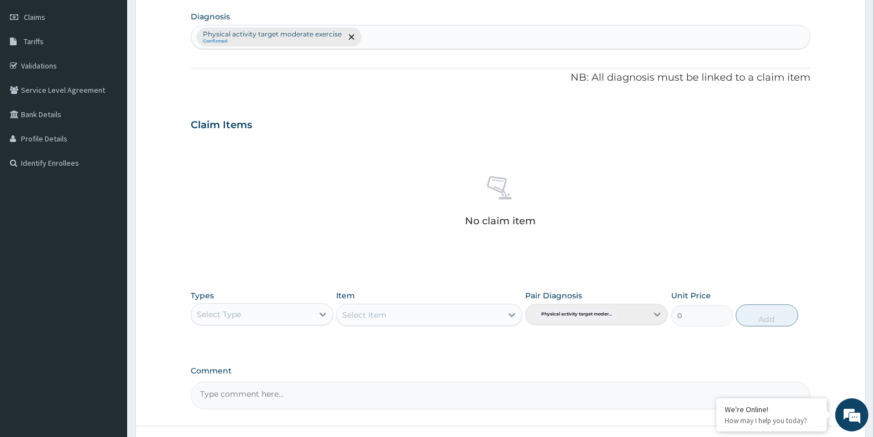
scroll to position [153, 0]
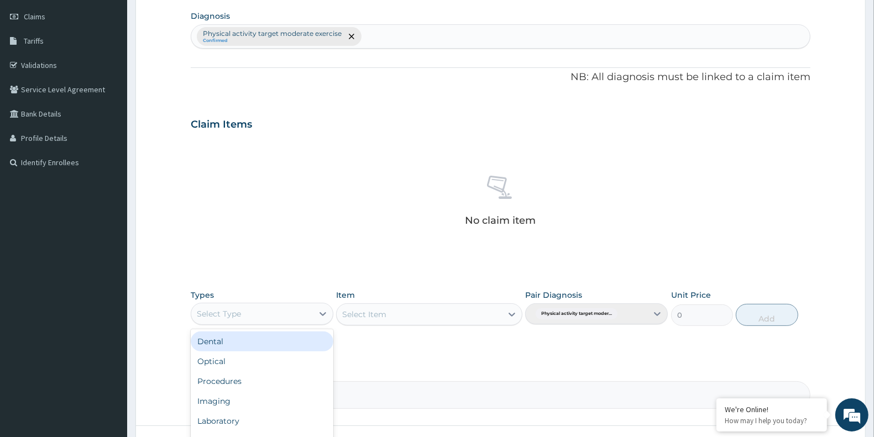
click at [293, 310] on div "Select Type" at bounding box center [252, 314] width 122 height 18
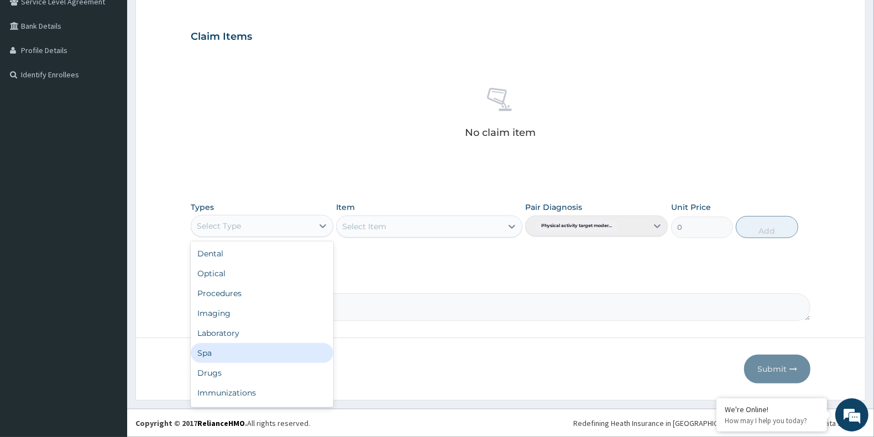
scroll to position [37, 0]
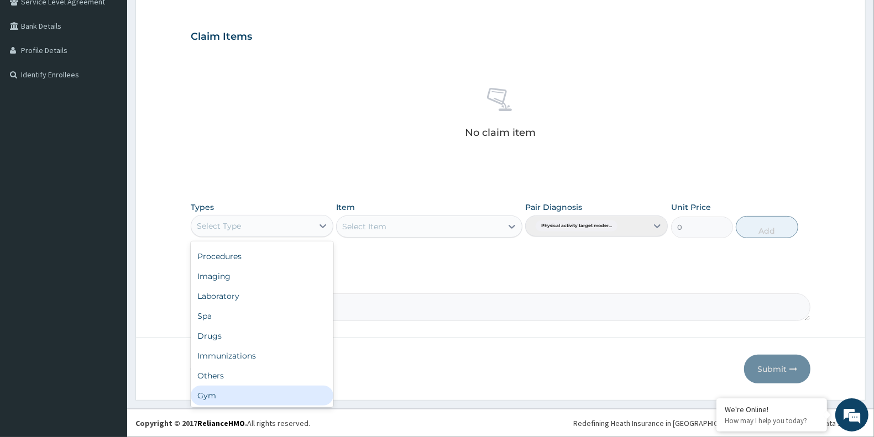
click at [265, 398] on div "Gym" at bounding box center [262, 396] width 143 height 20
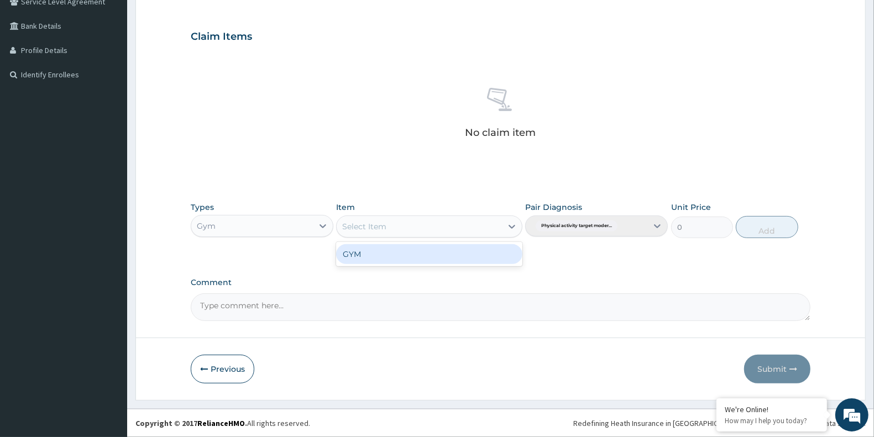
click at [447, 230] on div "Select Item" at bounding box center [419, 227] width 165 height 18
click at [454, 253] on div "GYM" at bounding box center [429, 254] width 186 height 20
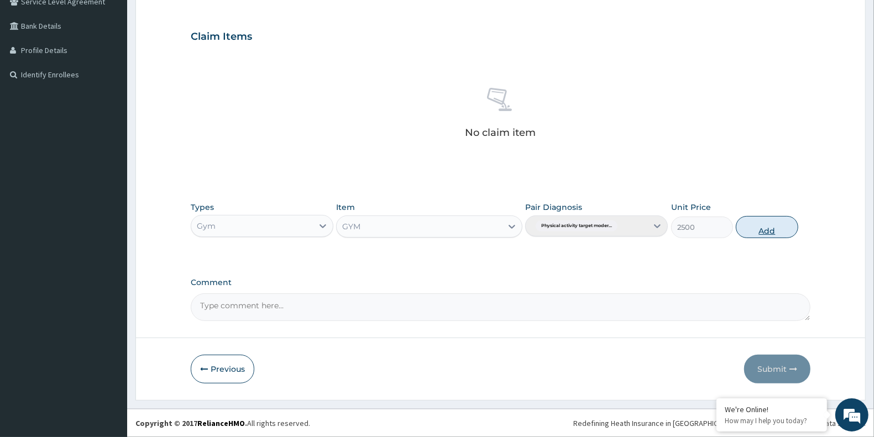
click at [769, 233] on button "Add" at bounding box center [767, 227] width 62 height 22
type input "0"
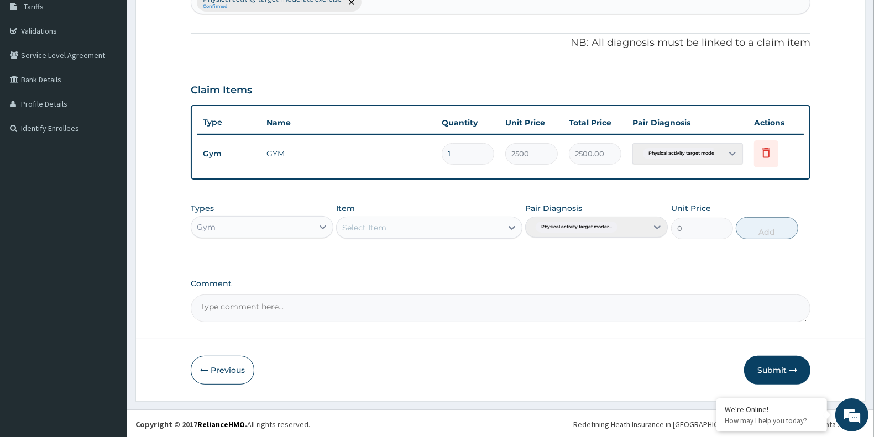
click at [465, 310] on textarea "Comment" at bounding box center [501, 309] width 620 height 28
type textarea "SATISFACTORY"
click at [767, 369] on button "Submit" at bounding box center [777, 370] width 66 height 29
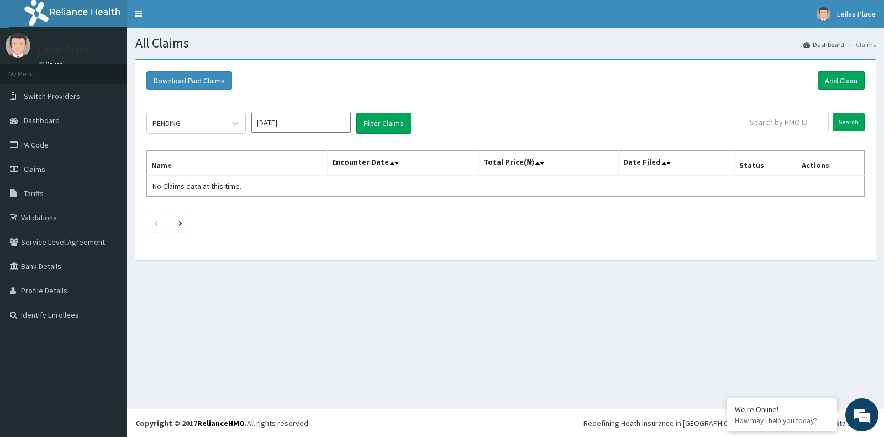
click at [390, 154] on th "Encounter Date" at bounding box center [403, 163] width 151 height 25
click at [38, 166] on span "Claims" at bounding box center [35, 169] width 22 height 10
click at [841, 78] on link "Add Claim" at bounding box center [841, 80] width 47 height 19
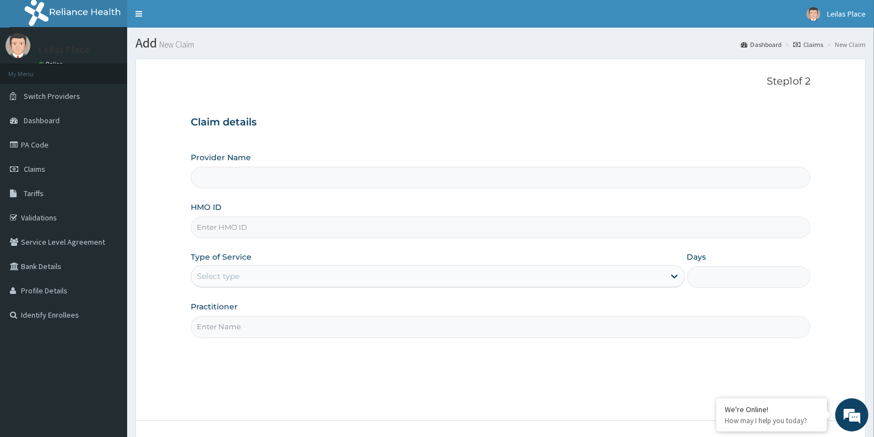
type input "LE LIEU DE [GEOGRAPHIC_DATA]"
type input "1"
